Goal: Transaction & Acquisition: Purchase product/service

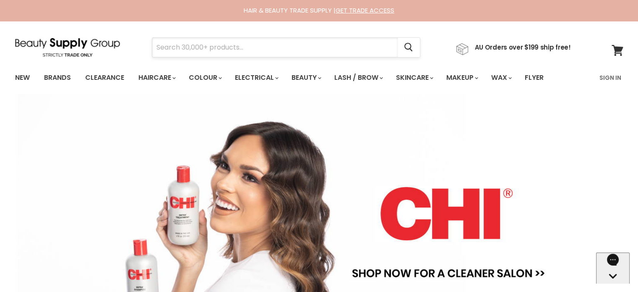
click at [317, 55] on input "Search" at bounding box center [275, 47] width 246 height 19
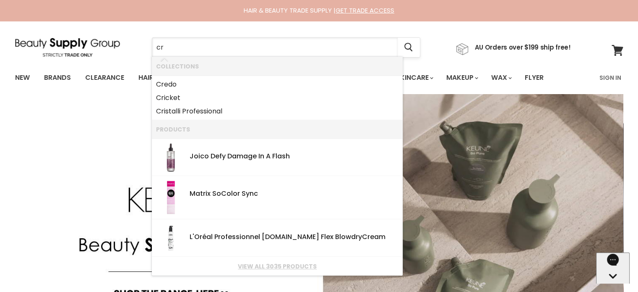
type input "cra"
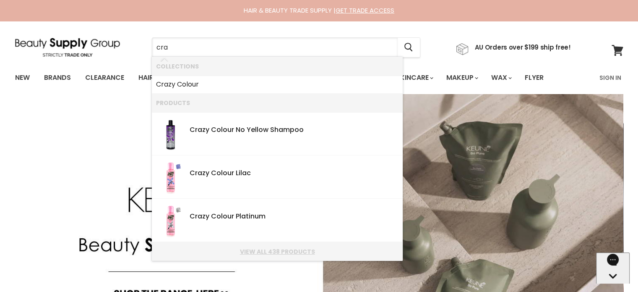
click at [274, 250] on link "View all 438 products" at bounding box center [277, 251] width 243 height 7
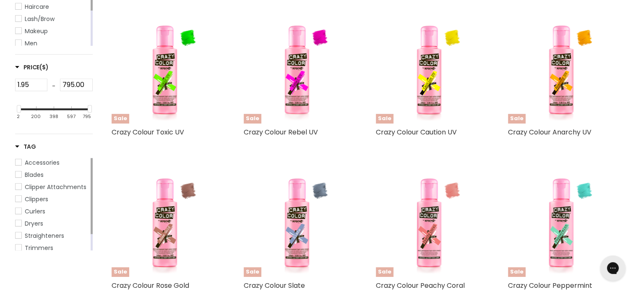
scroll to position [351, 0]
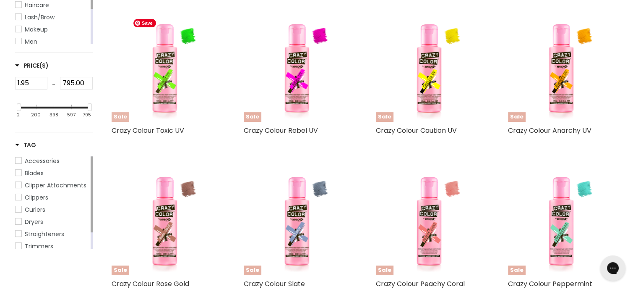
click at [166, 96] on img "Main content" at bounding box center [164, 68] width 71 height 107
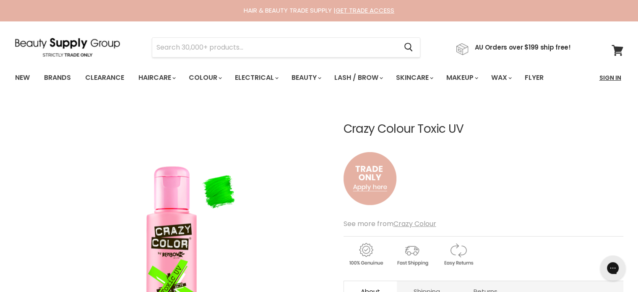
click at [621, 76] on link "Sign In" at bounding box center [611, 78] width 32 height 18
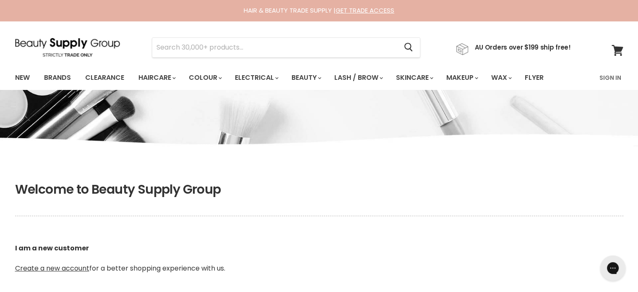
type input "[EMAIL_ADDRESS][DOMAIN_NAME]"
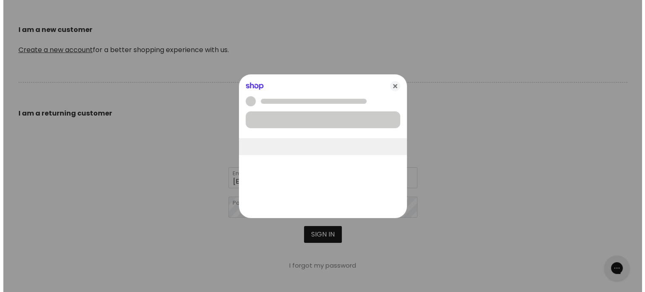
scroll to position [219, 0]
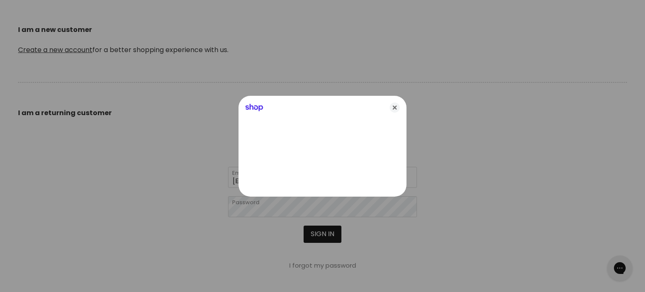
click at [323, 233] on div at bounding box center [322, 146] width 645 height 292
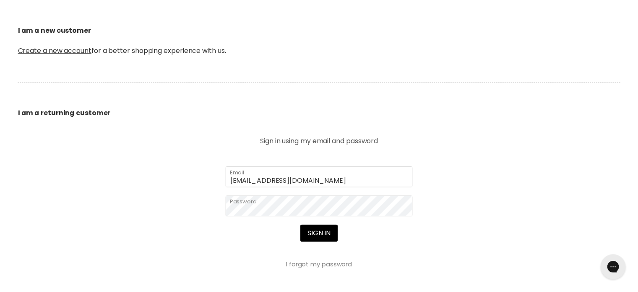
scroll to position [218, 0]
click at [529, 134] on section "Welcome to Beauty Supply Group I am a new customer Create a new account for a b…" at bounding box center [319, 179] width 638 height 457
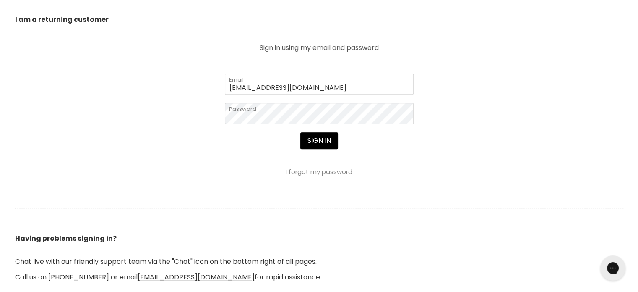
scroll to position [314, 0]
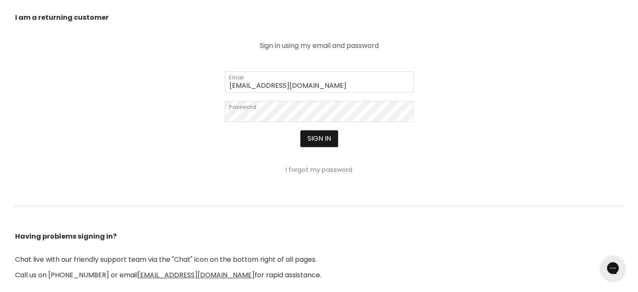
click at [323, 141] on button "Sign in" at bounding box center [319, 138] width 38 height 17
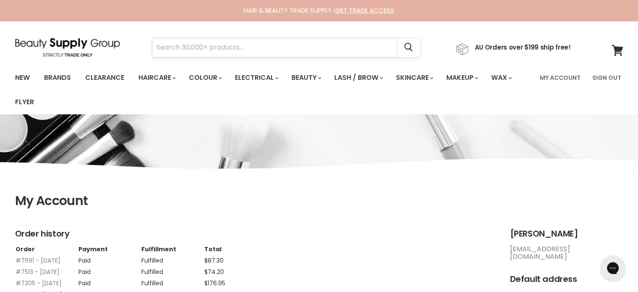
click at [287, 44] on input "Search" at bounding box center [275, 47] width 246 height 19
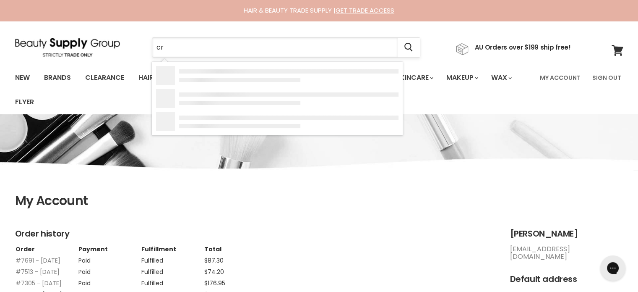
type input "cra"
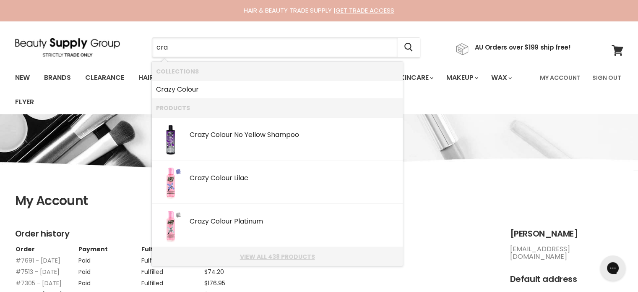
click at [250, 254] on link "View all 438 products" at bounding box center [277, 256] width 243 height 7
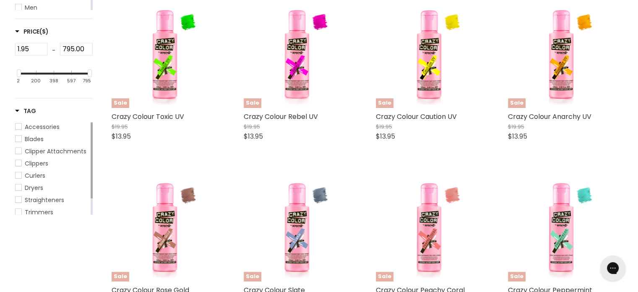
scroll to position [423, 0]
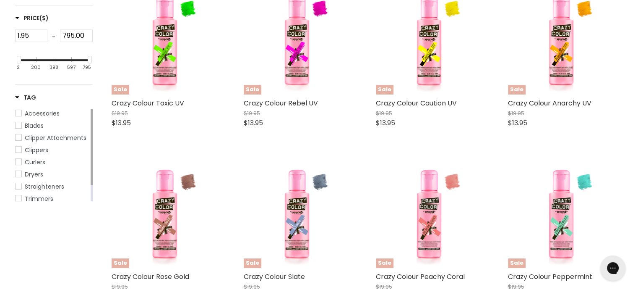
drag, startPoint x: 644, startPoint y: 32, endPoint x: 644, endPoint y: 106, distance: 73.9
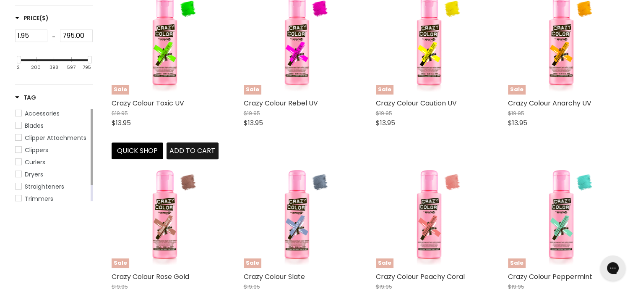
click at [178, 151] on span "Add to cart" at bounding box center [193, 151] width 46 height 10
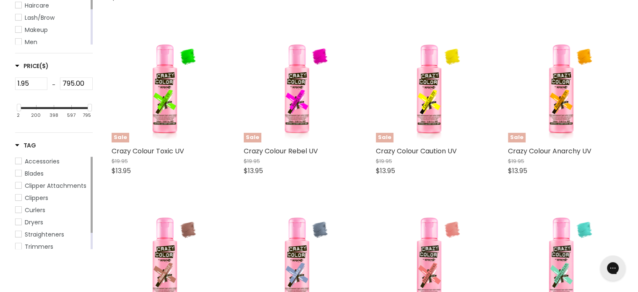
scroll to position [384, 0]
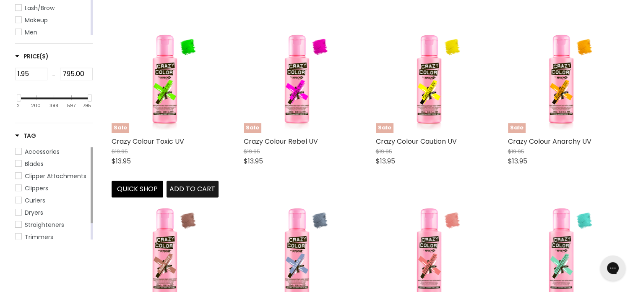
click at [192, 186] on span "Add to cart" at bounding box center [193, 189] width 46 height 10
click at [165, 89] on img "Main content" at bounding box center [164, 79] width 71 height 107
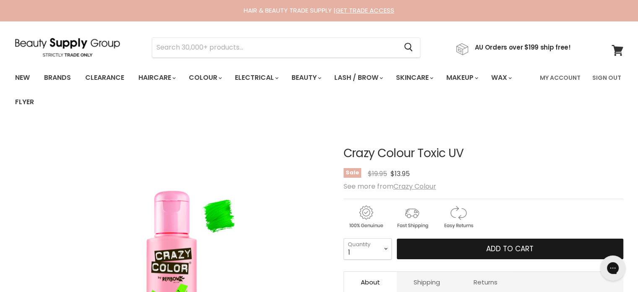
click at [498, 243] on span "Add to cart" at bounding box center [509, 248] width 47 height 10
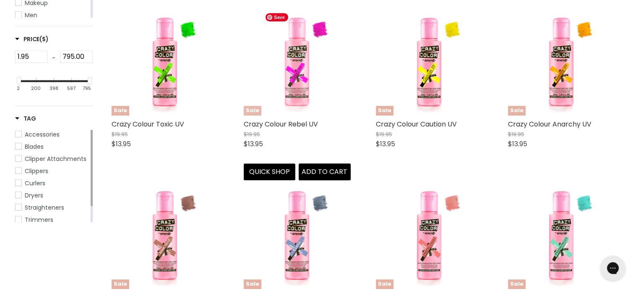
click at [297, 70] on img "Main content" at bounding box center [296, 61] width 71 height 107
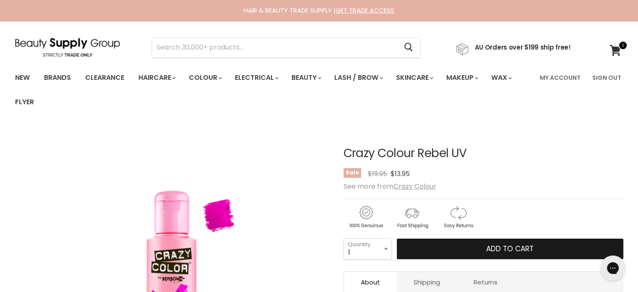
click at [494, 246] on span "Add to cart" at bounding box center [509, 248] width 47 height 10
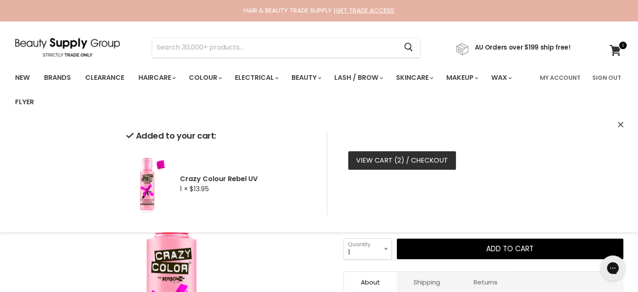
click at [428, 159] on link "View cart ( 2 ) / Checkout" at bounding box center [402, 160] width 108 height 18
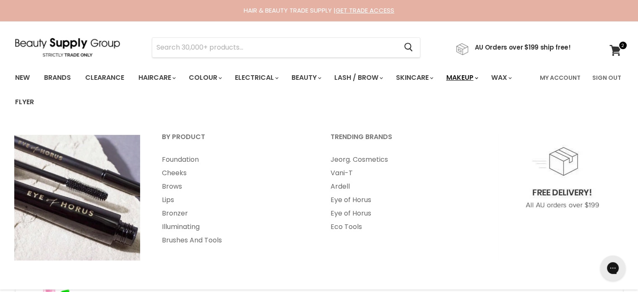
click at [483, 74] on link "Makeup" at bounding box center [461, 78] width 43 height 18
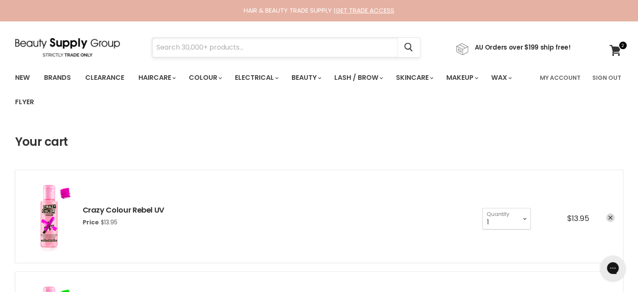
click at [296, 47] on input "Search" at bounding box center [275, 47] width 246 height 19
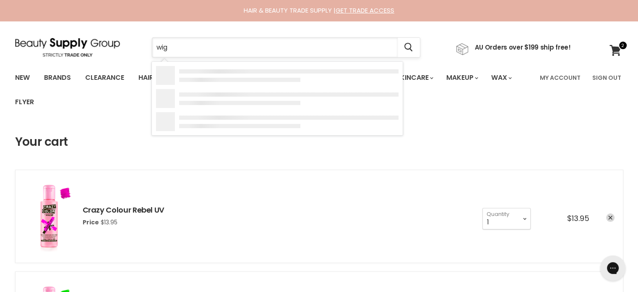
type input "wigs"
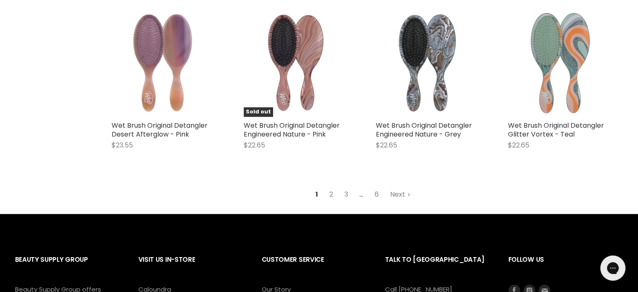
scroll to position [1134, 0]
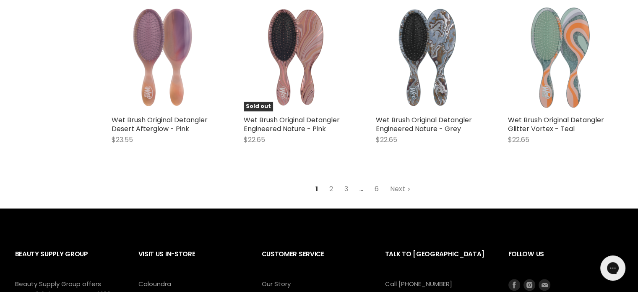
drag, startPoint x: 644, startPoint y: 34, endPoint x: 644, endPoint y: 227, distance: 193.5
click at [337, 190] on link "2" at bounding box center [331, 188] width 13 height 15
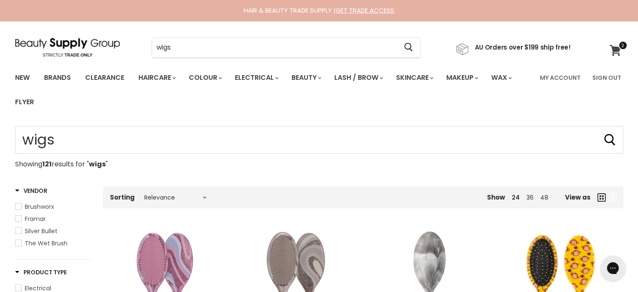
click at [608, 48] on link "View cart" at bounding box center [617, 50] width 22 height 19
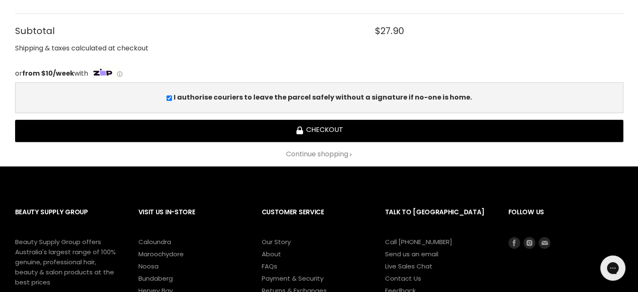
scroll to position [438, 0]
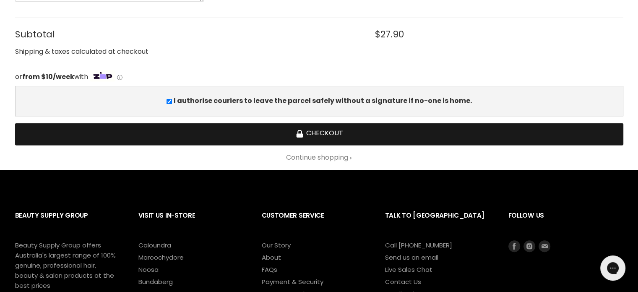
click at [453, 129] on button "Checkout" at bounding box center [319, 134] width 609 height 22
